Goal: Information Seeking & Learning: Learn about a topic

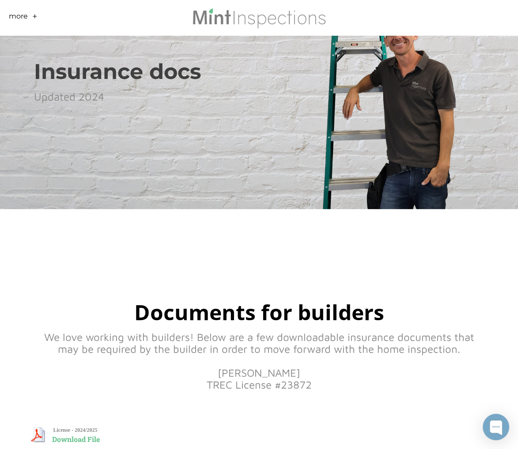
scroll to position [177, 0]
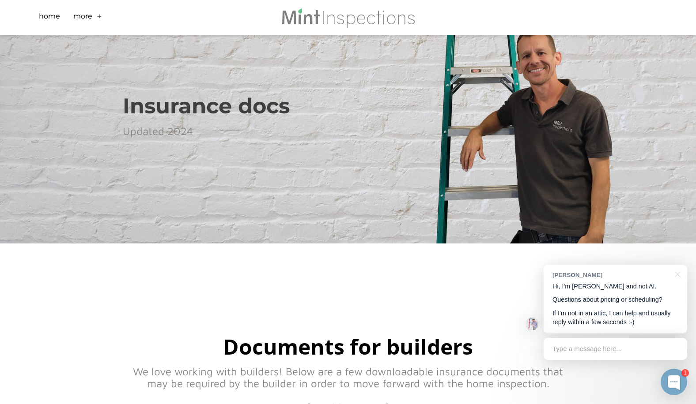
scroll to position [132, 0]
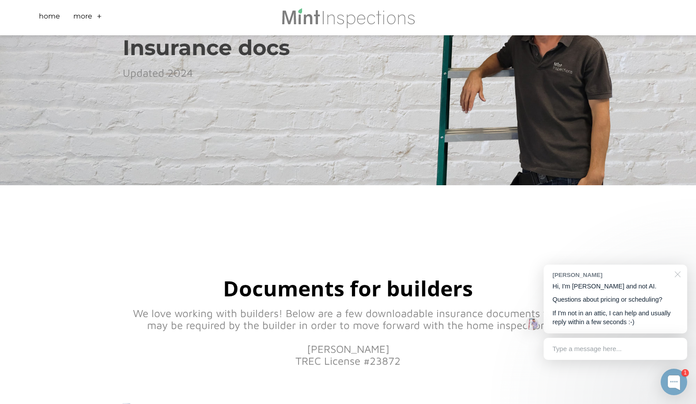
click at [678, 275] on div at bounding box center [676, 274] width 22 height 18
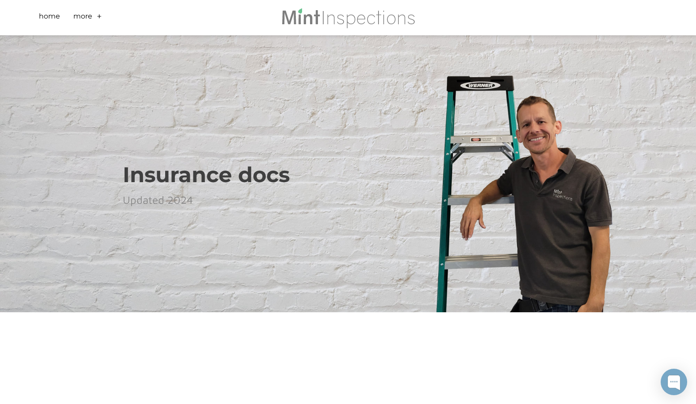
scroll to position [0, 0]
